Goal: Navigation & Orientation: Understand site structure

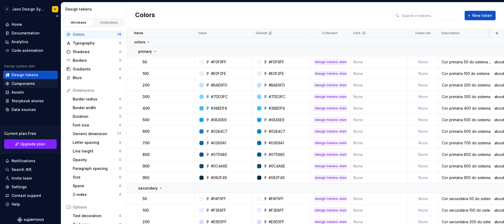
click at [34, 84] on div "Components" at bounding box center [23, 83] width 23 height 5
click at [33, 74] on div "Design tokens" at bounding box center [25, 74] width 26 height 5
click at [30, 26] on div "Home" at bounding box center [30, 24] width 50 height 5
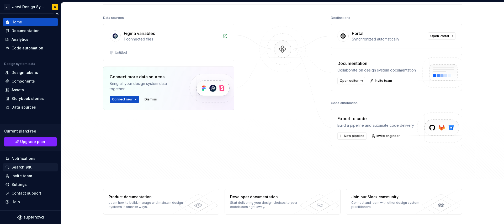
scroll to position [3, 0]
